Goal: Find specific page/section: Find specific page/section

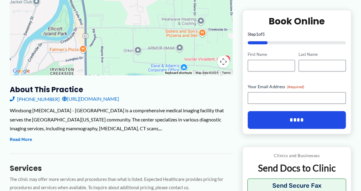
scroll to position [147, 0]
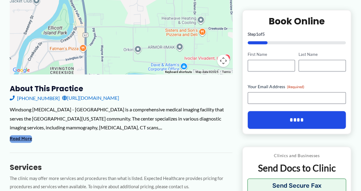
click at [23, 135] on button "Read More" at bounding box center [21, 138] width 22 height 7
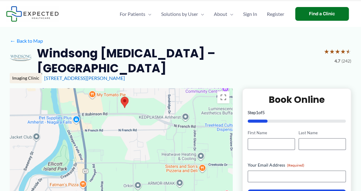
scroll to position [0, 0]
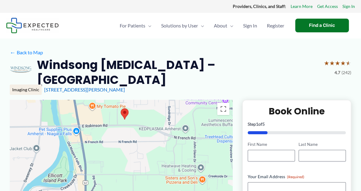
click at [234, 76] on div "Windsong [MEDICAL_DATA] – [GEOGRAPHIC_DATA] ★ ★ ★ ★ ★ 4.7 (242)" at bounding box center [180, 72] width 341 height 30
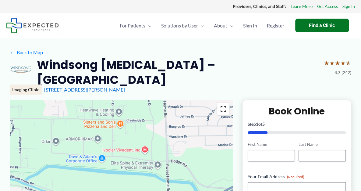
click at [224, 104] on button "Toggle fullscreen view" at bounding box center [223, 109] width 12 height 12
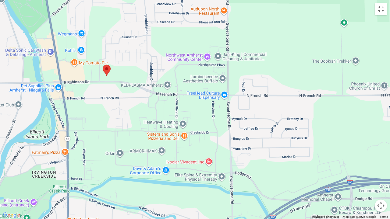
click at [292, 165] on div at bounding box center [195, 109] width 390 height 219
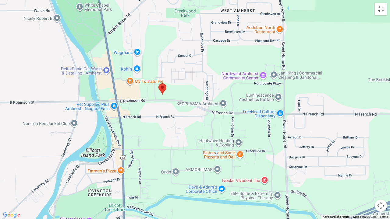
click at [0, 168] on div at bounding box center [195, 109] width 390 height 219
click at [310, 59] on div at bounding box center [195, 109] width 390 height 219
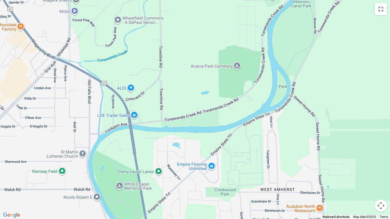
click at [360, 190] on button "Map camera controls" at bounding box center [380, 206] width 12 height 12
click at [360, 10] on button "Toggle fullscreen view" at bounding box center [380, 9] width 12 height 12
